Goal: Information Seeking & Learning: Understand process/instructions

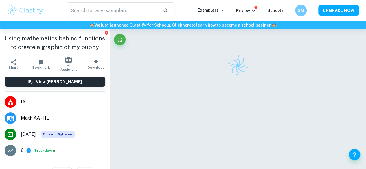
scroll to position [868, 0]
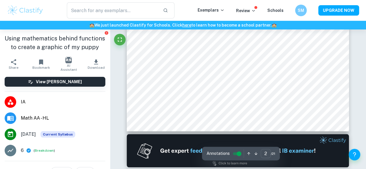
type input "1"
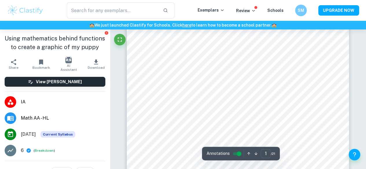
scroll to position [86, 0]
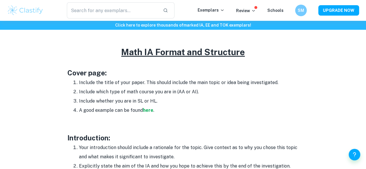
scroll to position [296, 0]
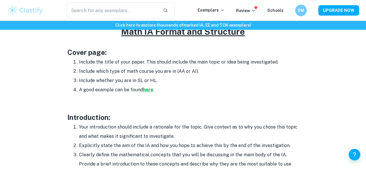
click at [150, 93] on strong "here" at bounding box center [148, 89] width 10 height 5
